Goal: Information Seeking & Learning: Learn about a topic

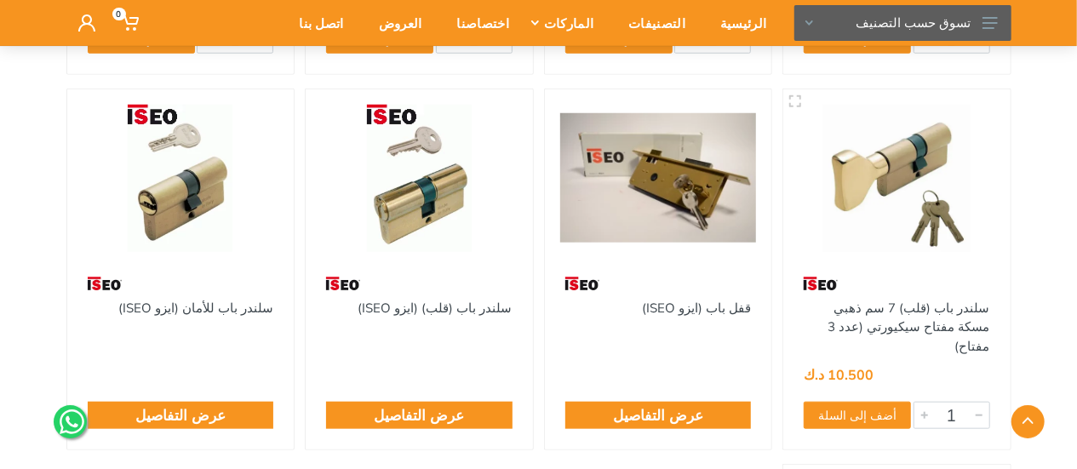
scroll to position [596, 0]
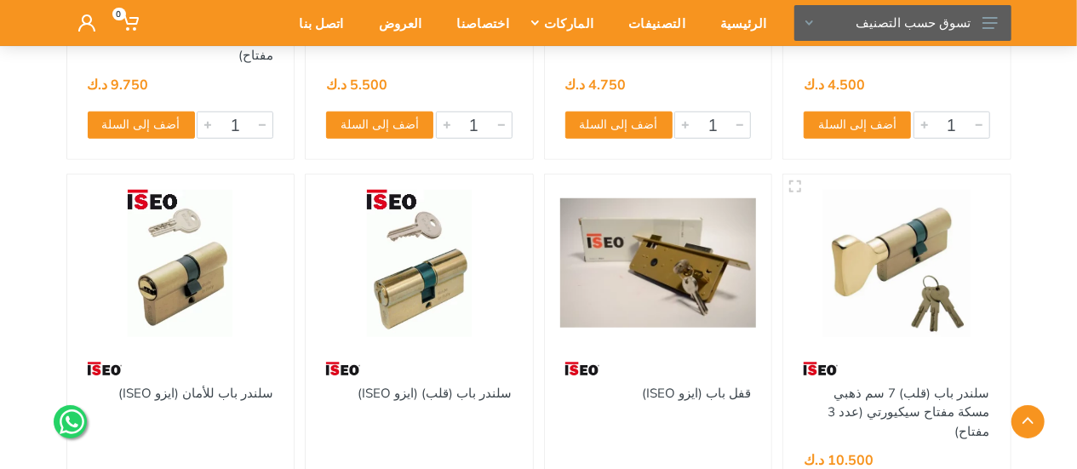
click at [707, 192] on img at bounding box center [658, 263] width 197 height 147
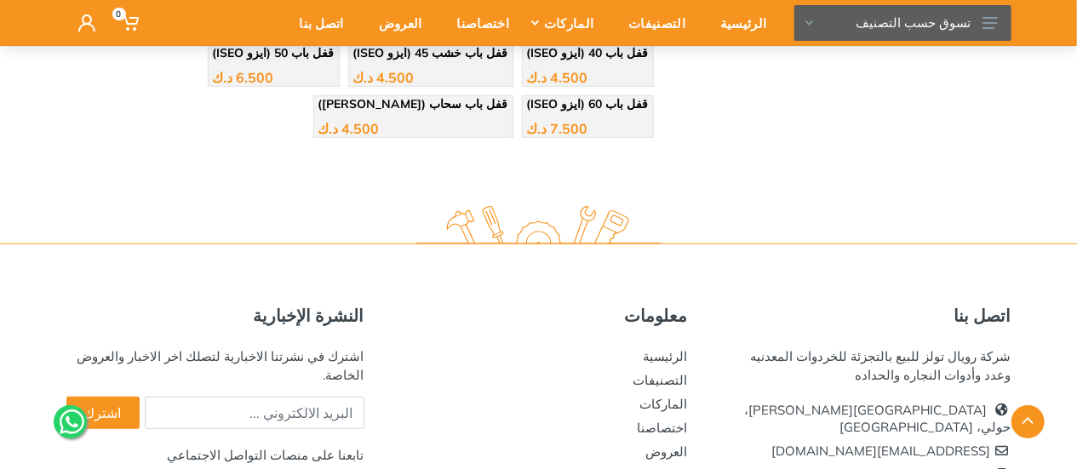
scroll to position [511, 0]
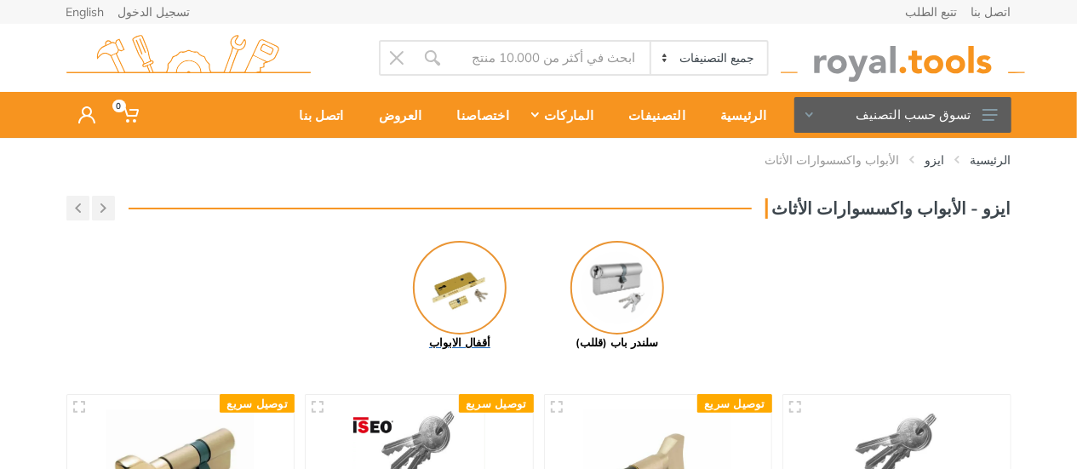
click at [468, 275] on img at bounding box center [460, 288] width 94 height 94
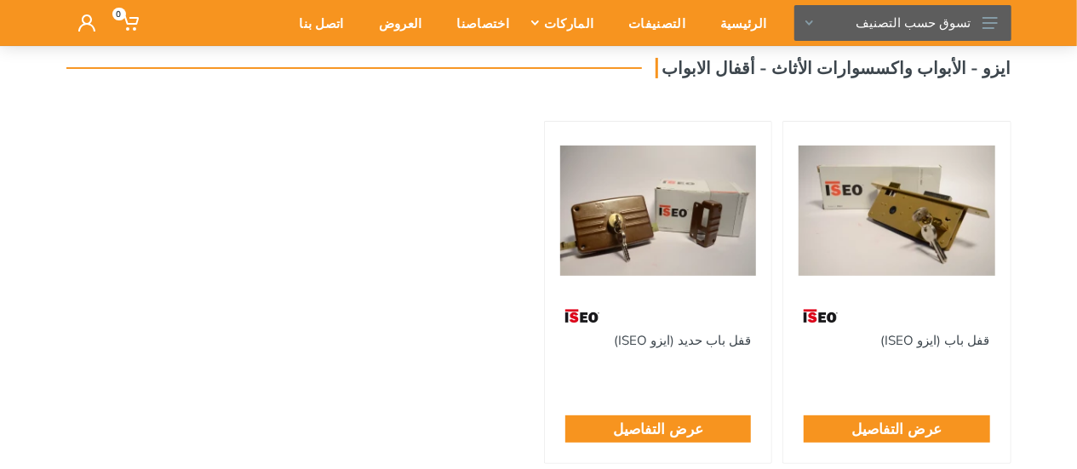
scroll to position [170, 0]
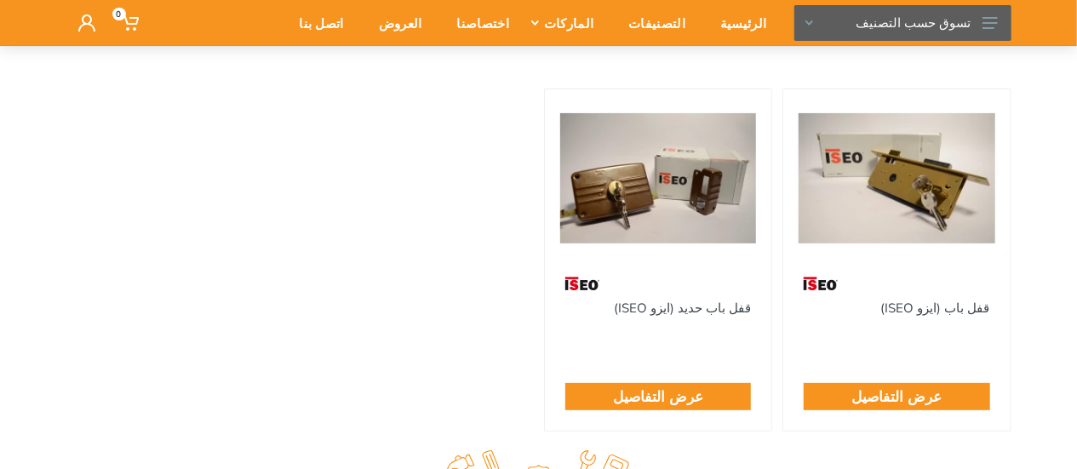
click at [661, 204] on img at bounding box center [658, 178] width 197 height 147
